Goal: Find specific page/section

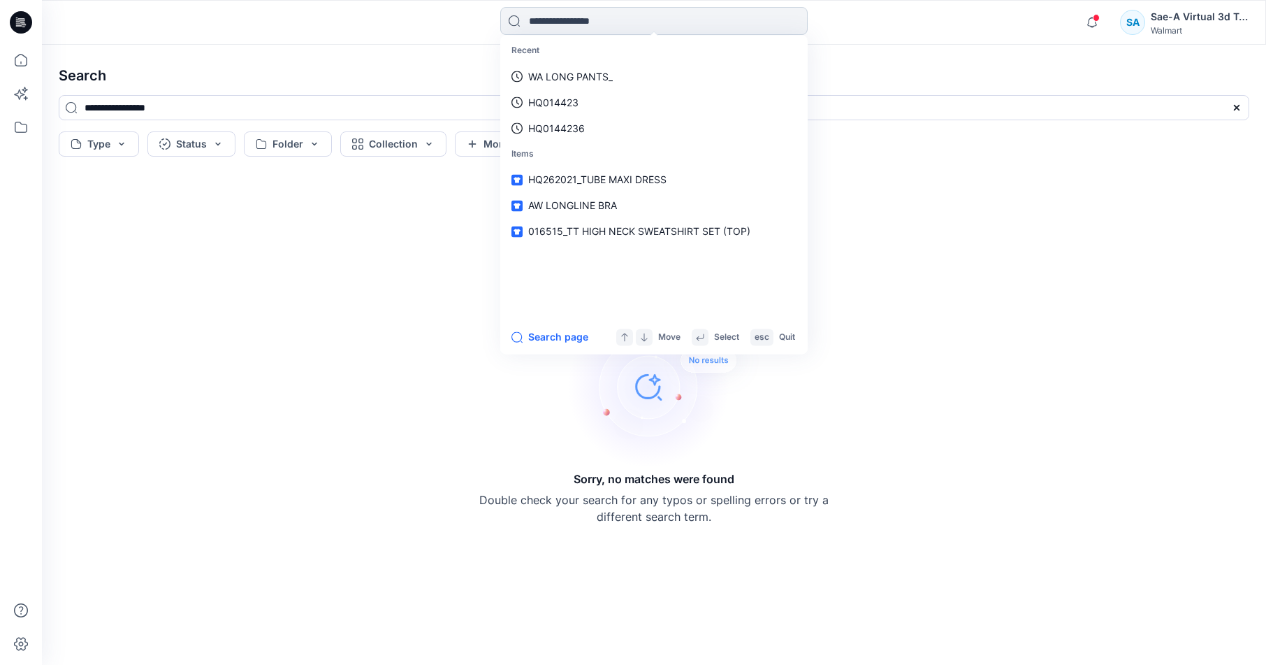
click at [590, 17] on input at bounding box center [653, 21] width 307 height 28
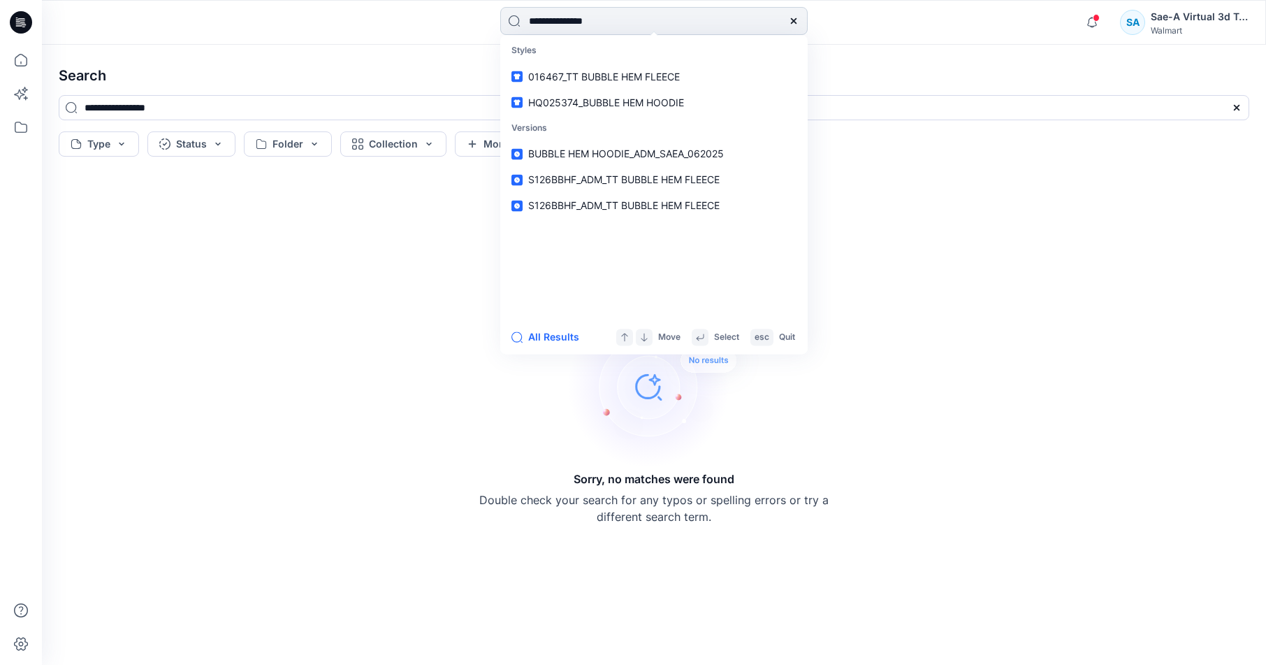
type input "**********"
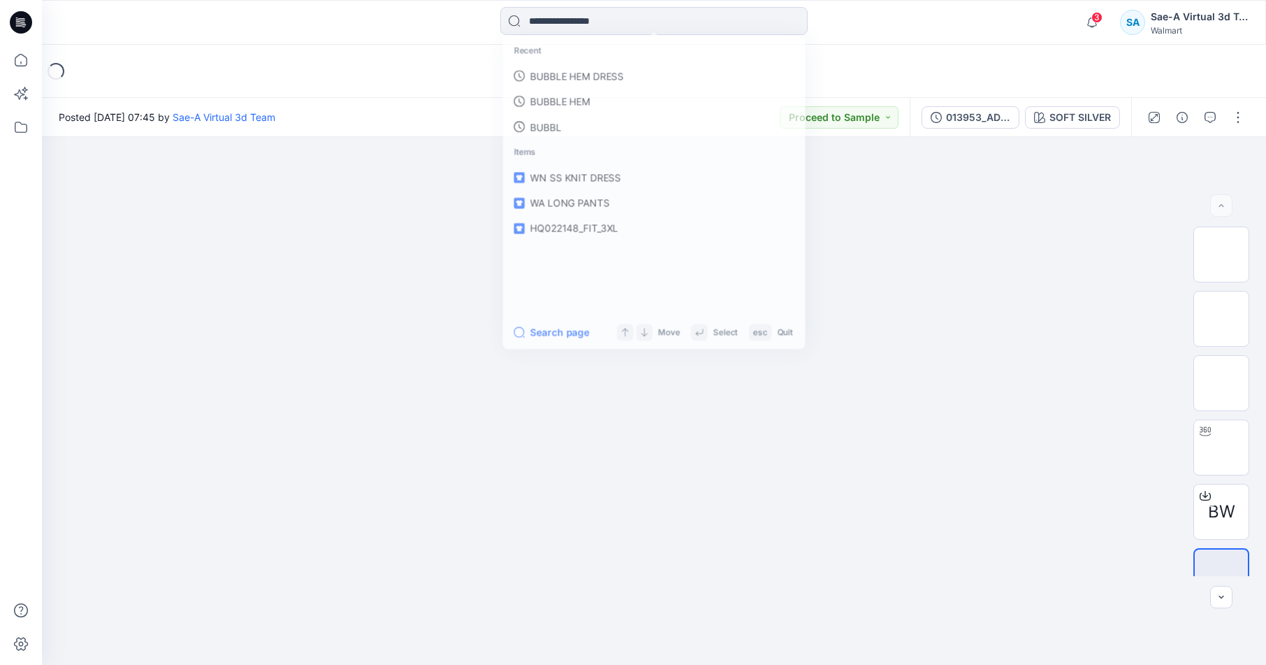
click at [406, 59] on div "Loading..." at bounding box center [654, 71] width 1224 height 53
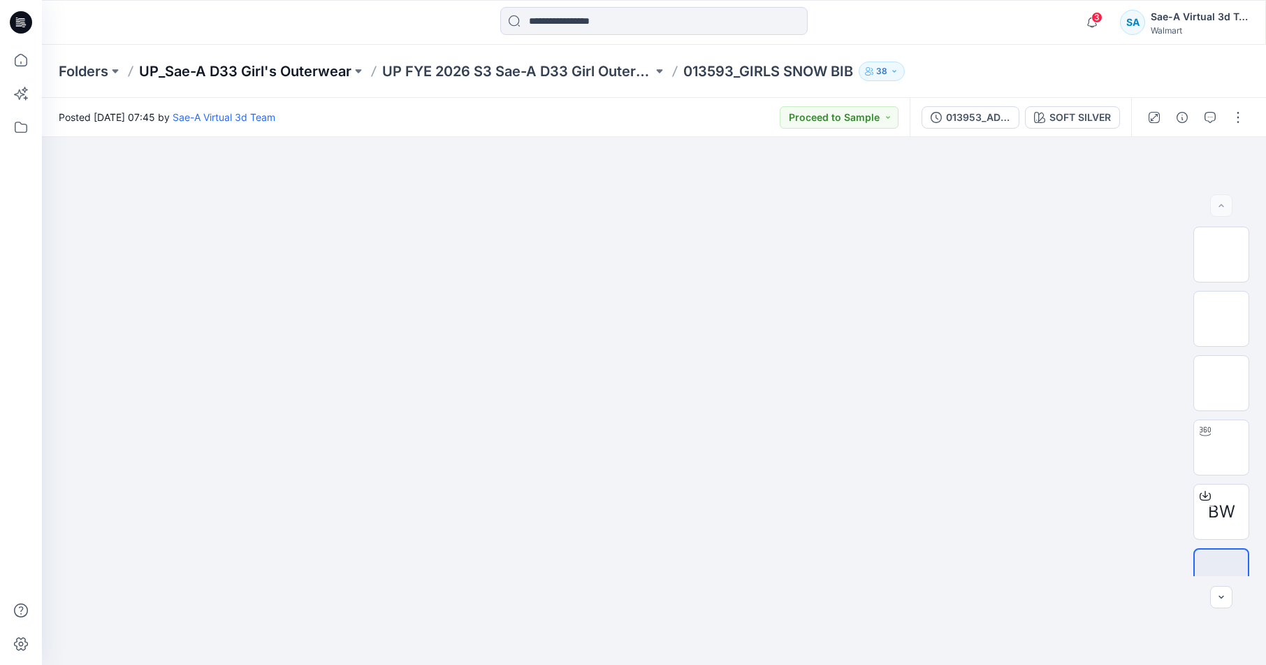
click at [324, 72] on p "UP_Sae-A D33 Girl's Outerwear" at bounding box center [245, 71] width 212 height 20
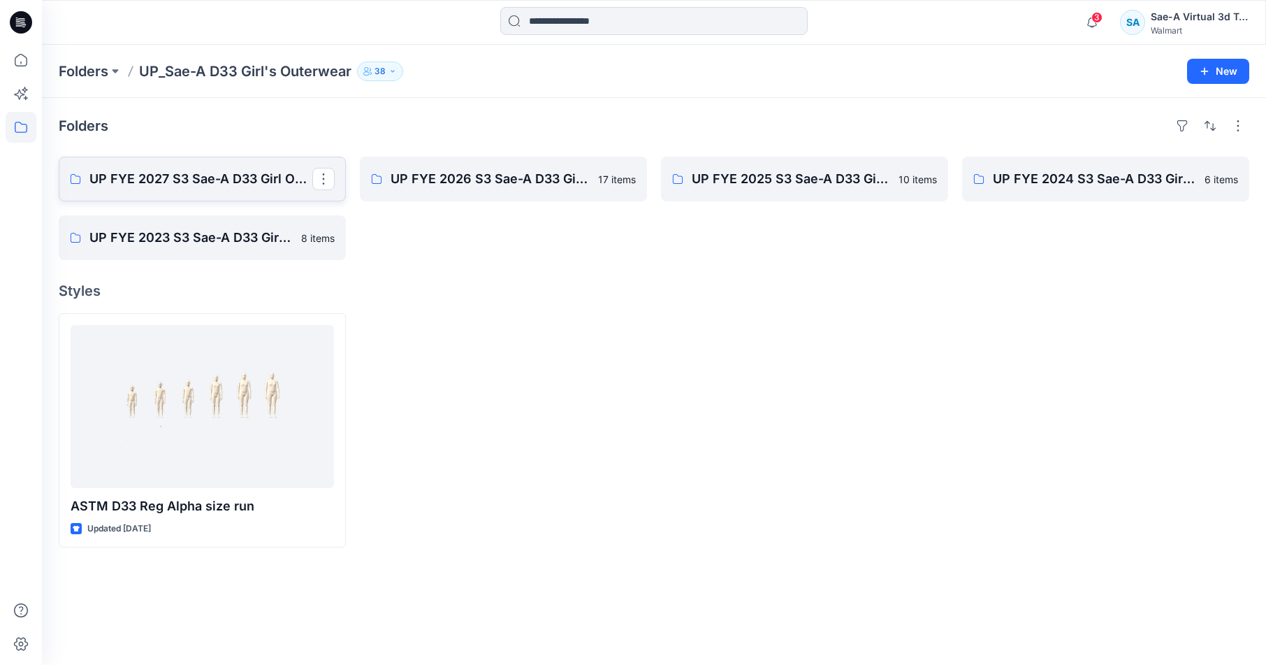
click at [198, 179] on p "UP FYE 2027 S3 Sae-A D33 Girl Outerwear - OZARK TRAIL" at bounding box center [200, 179] width 223 height 20
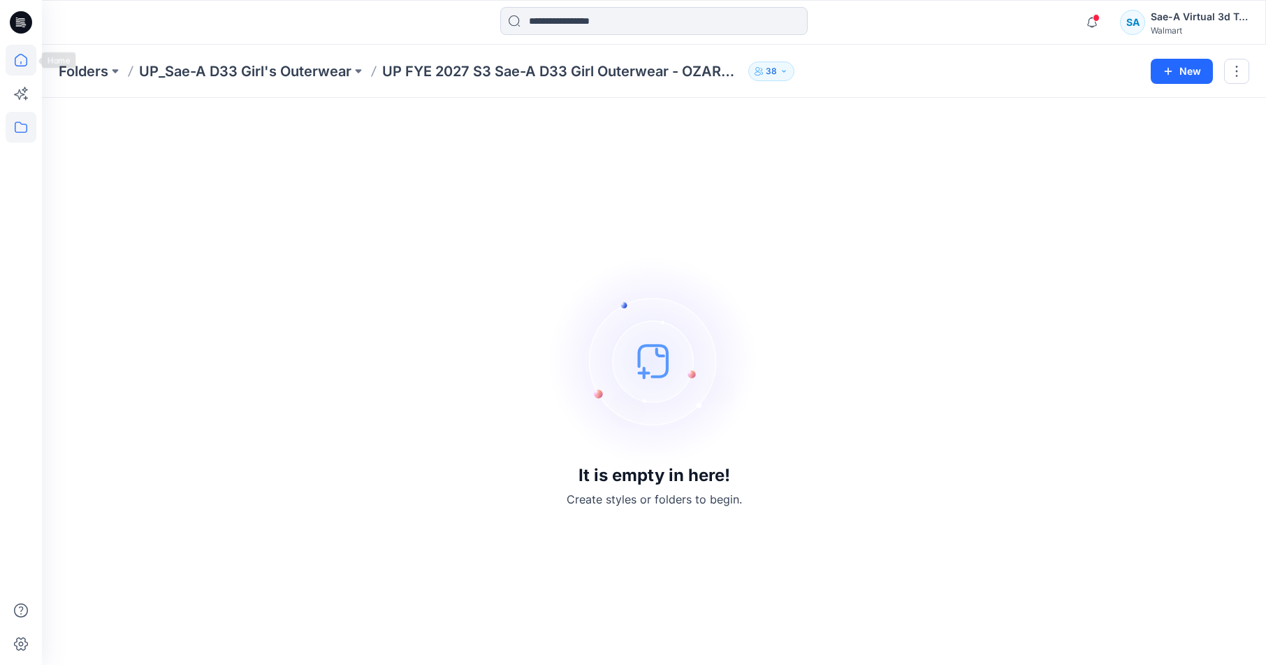
click at [20, 61] on icon at bounding box center [21, 60] width 31 height 31
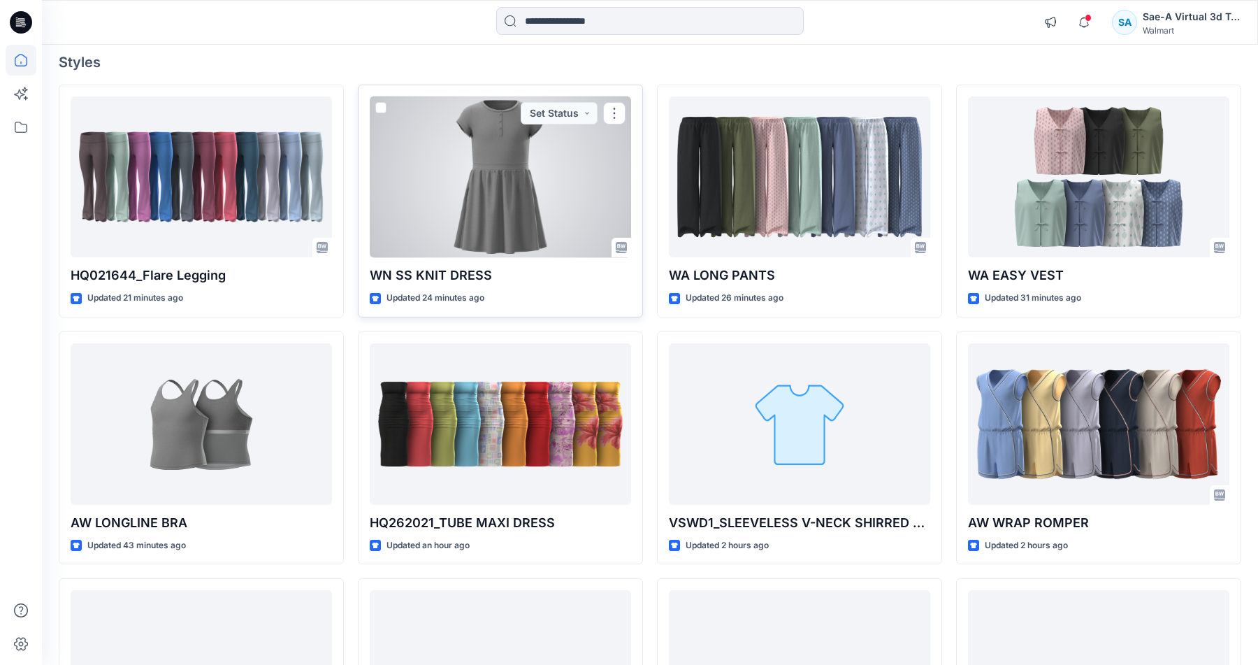
scroll to position [280, 0]
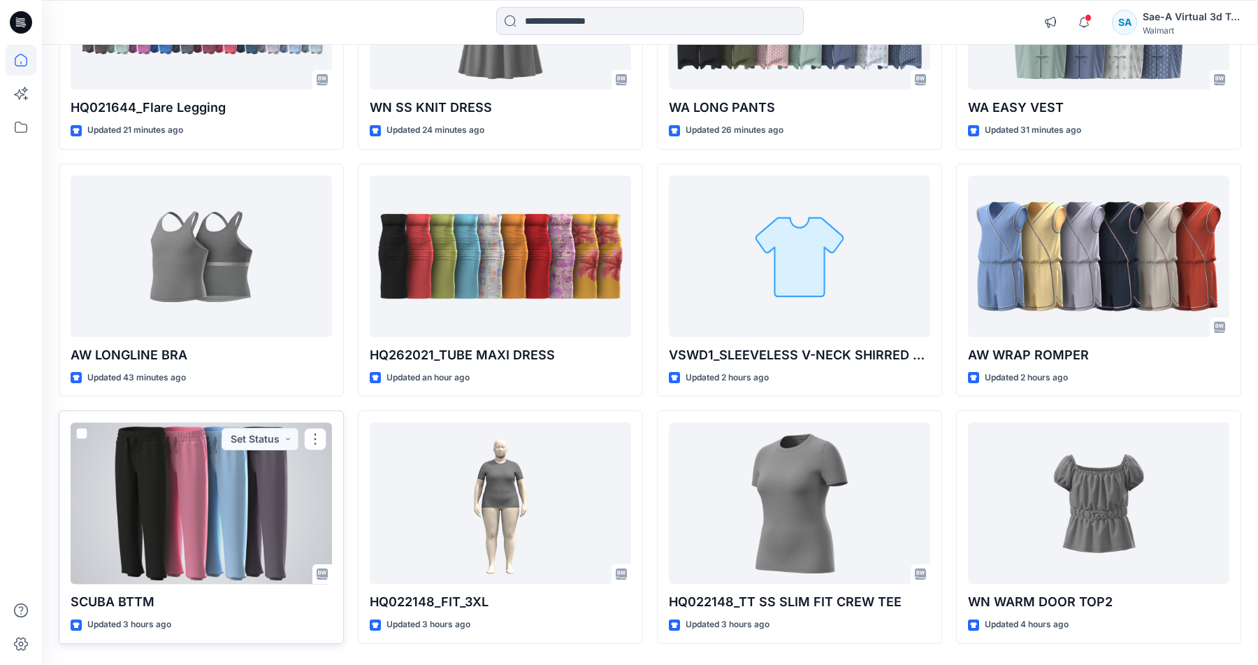
click at [281, 537] on div at bounding box center [201, 502] width 261 height 161
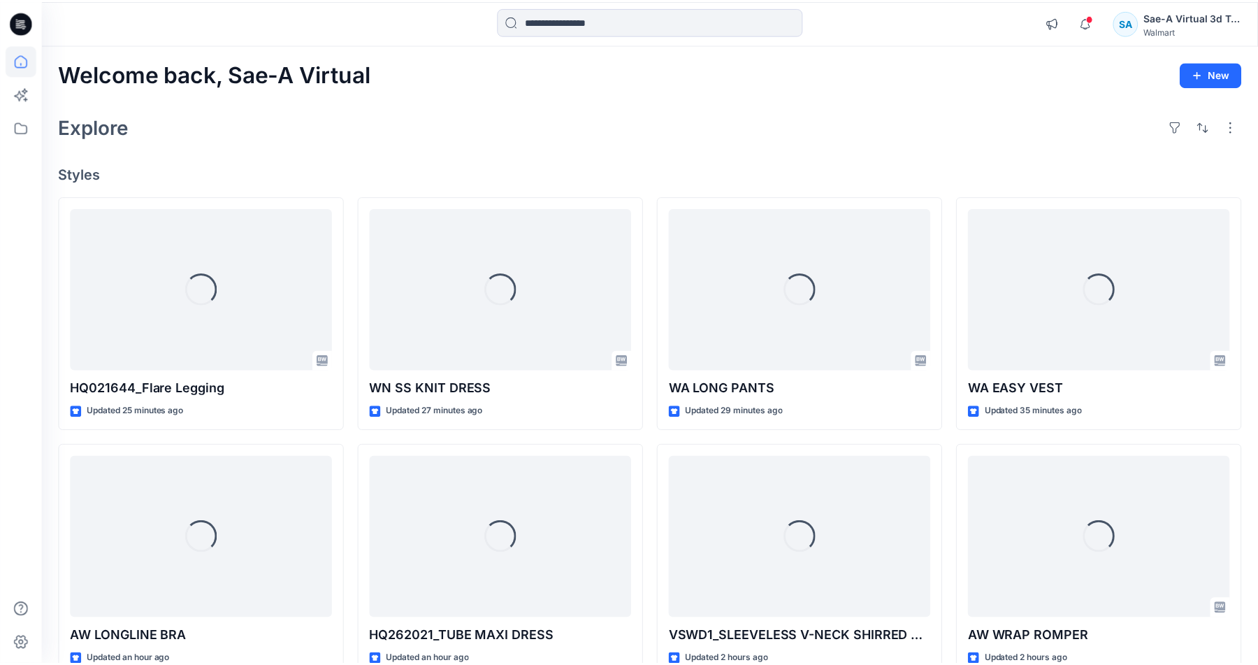
scroll to position [280, 0]
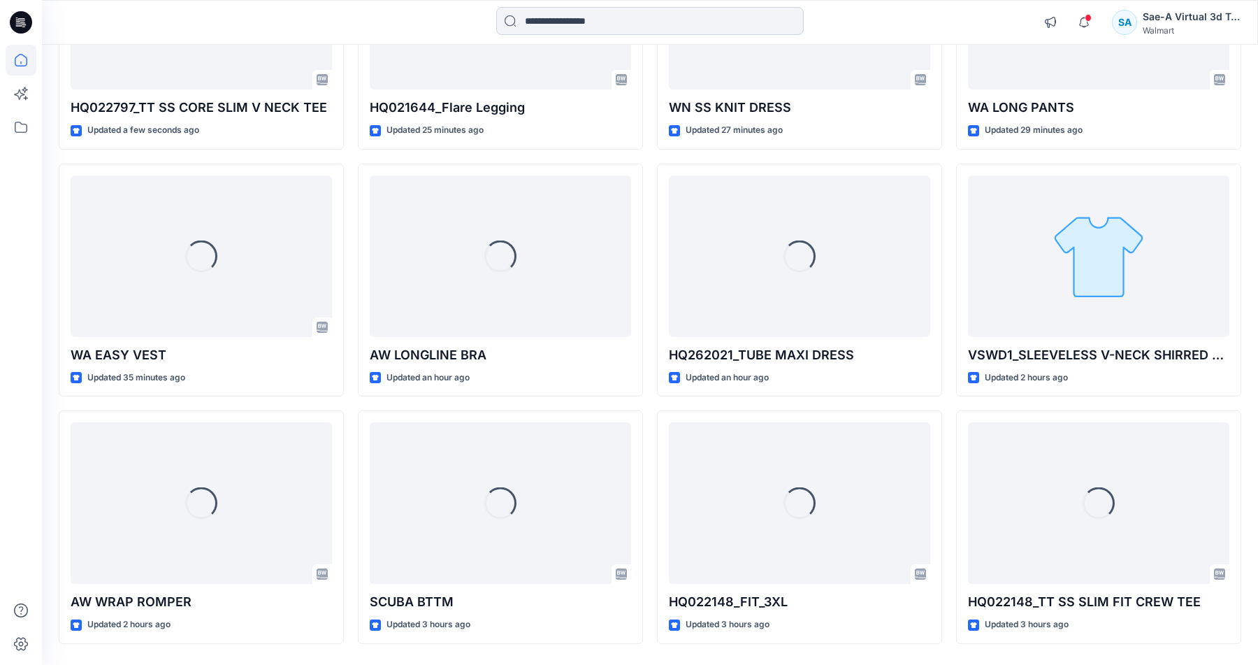
click at [567, 28] on input at bounding box center [649, 21] width 307 height 28
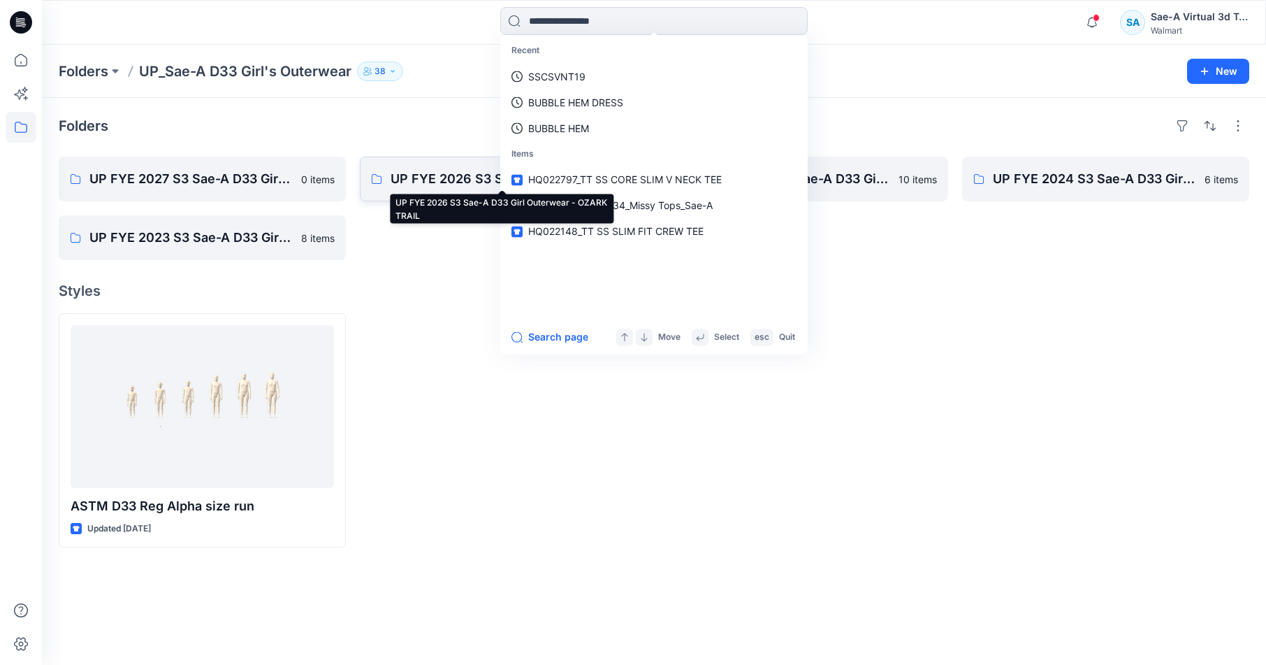
click at [464, 176] on p "UP FYE 2026 S3 Sae-A D33 Girl Outerwear - OZARK TRAIL" at bounding box center [502, 179] width 223 height 20
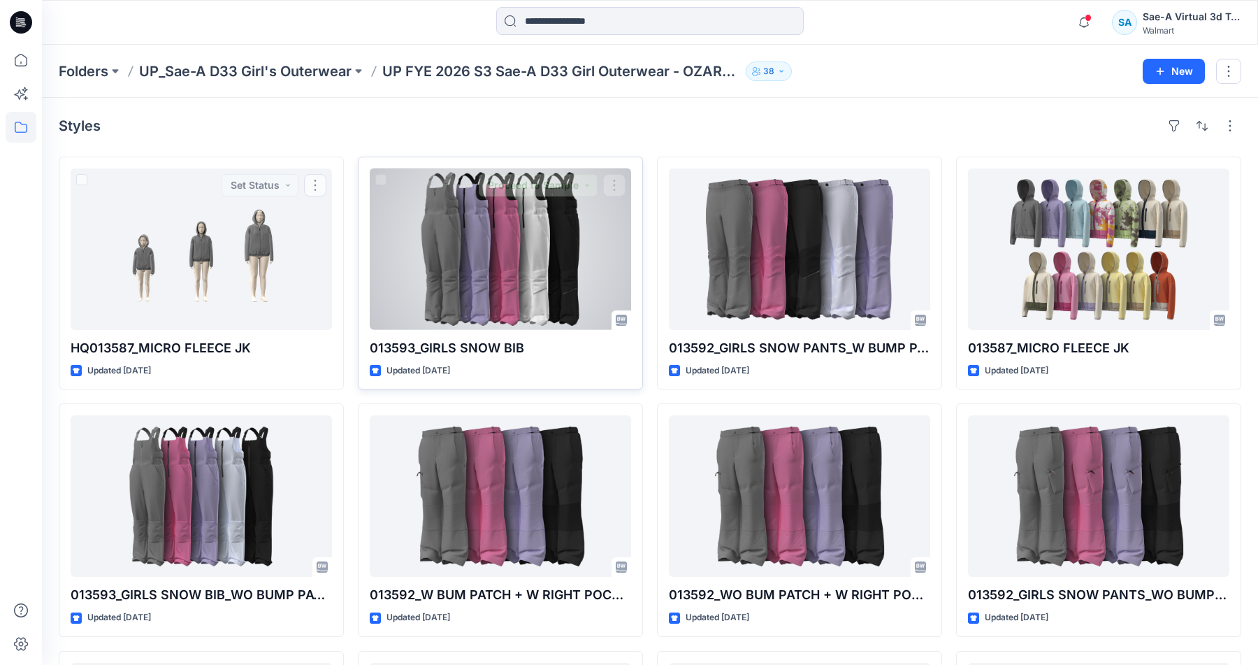
click at [481, 313] on div at bounding box center [500, 248] width 261 height 161
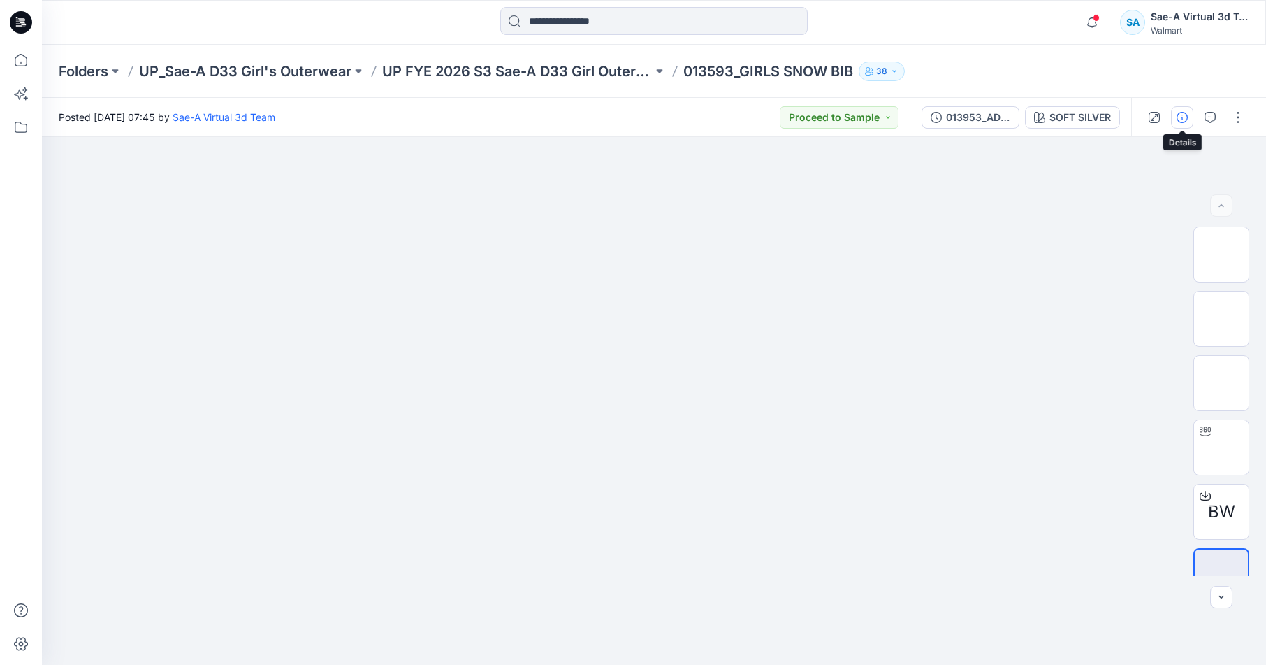
click at [1186, 118] on icon "button" at bounding box center [1182, 117] width 11 height 11
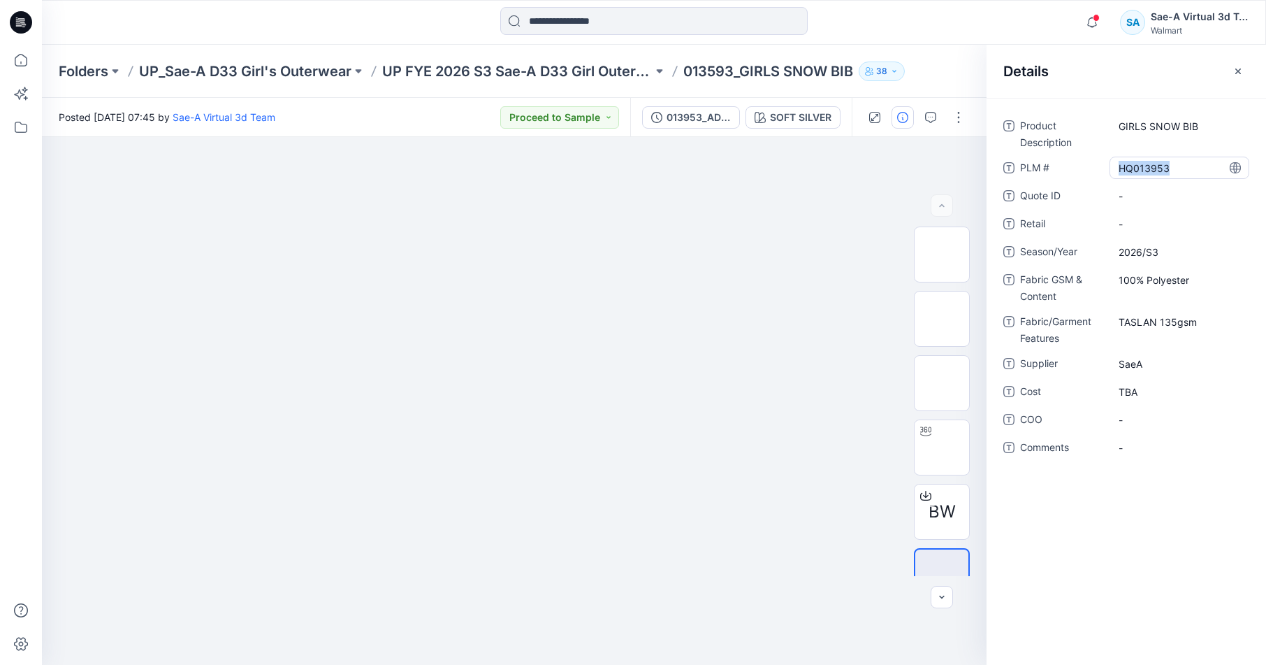
drag, startPoint x: 1178, startPoint y: 170, endPoint x: 1120, endPoint y: 170, distance: 58.0
click at [1120, 170] on \ "HQ013953" at bounding box center [1180, 168] width 122 height 15
